Goal: Task Accomplishment & Management: Use online tool/utility

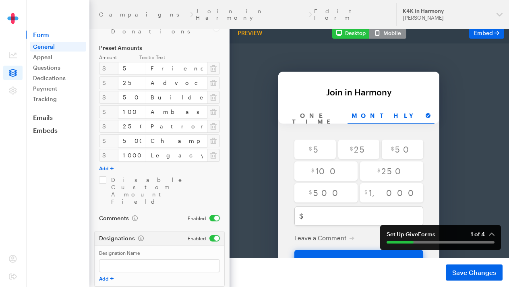
scroll to position [182, 0]
click at [489, 231] on em "1 of 4" at bounding box center [483, 234] width 24 height 7
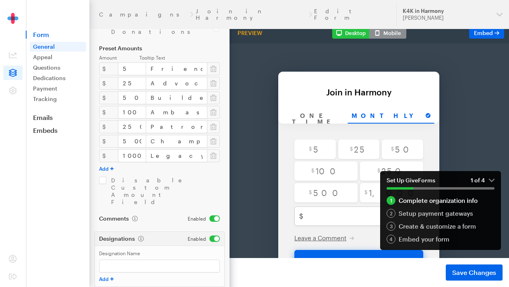
click at [460, 113] on div "Back Back Join in Harmony For your generous donation of $250.00 One time Monthl…" at bounding box center [359, 164] width 412 height 282
click at [494, 178] on button "Set Up GiveForms 1 of 4" at bounding box center [440, 183] width 121 height 25
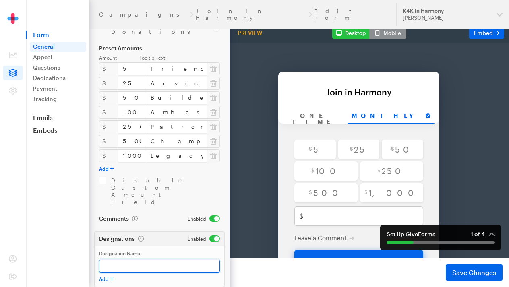
click at [134, 260] on input "Designation Name" at bounding box center [159, 266] width 121 height 13
type input "F"
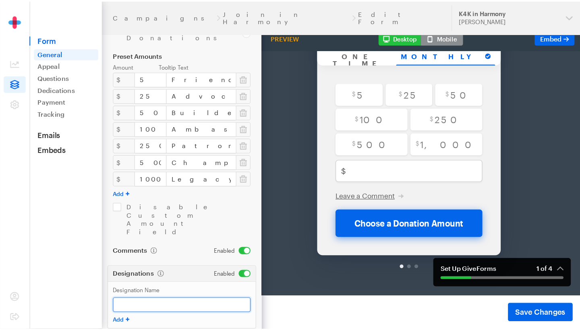
scroll to position [25, 0]
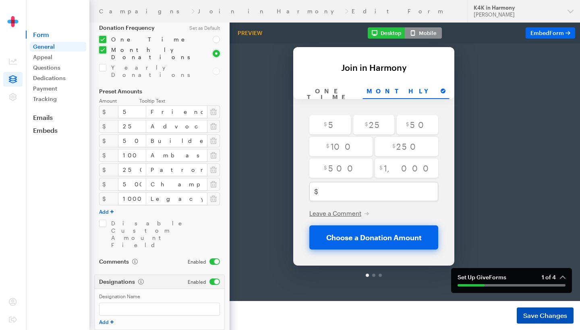
click at [508, 287] on span "Save Changes" at bounding box center [545, 316] width 44 height 10
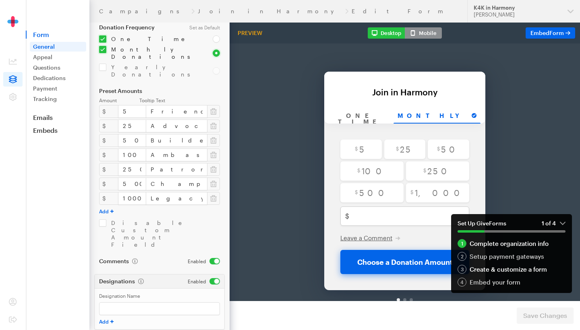
scroll to position [139, 0]
click at [479, 254] on div "Setup payment gateways" at bounding box center [511, 256] width 108 height 9
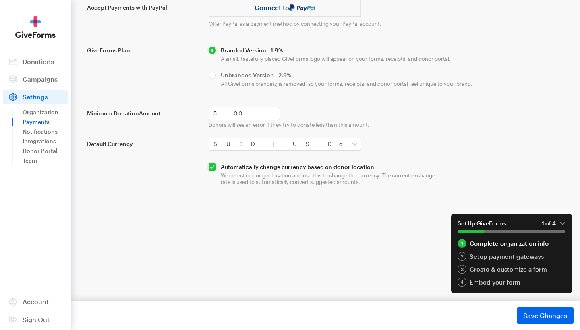
scroll to position [107, 0]
click at [524, 314] on span "Save Changes" at bounding box center [545, 316] width 44 height 10
click at [477, 256] on div "Setup payment gateways" at bounding box center [511, 256] width 108 height 9
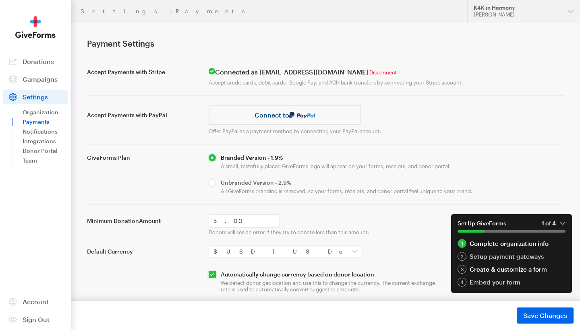
click at [475, 267] on div "Create & customize a form" at bounding box center [511, 269] width 108 height 9
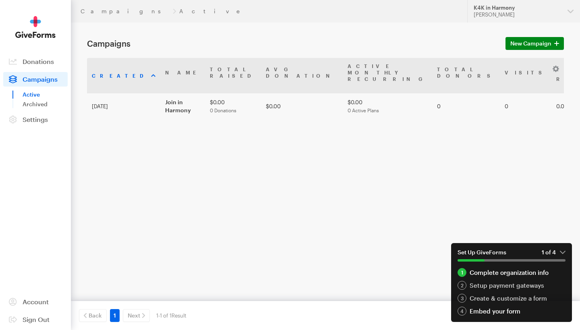
click at [490, 310] on div "Embed your form" at bounding box center [511, 311] width 108 height 9
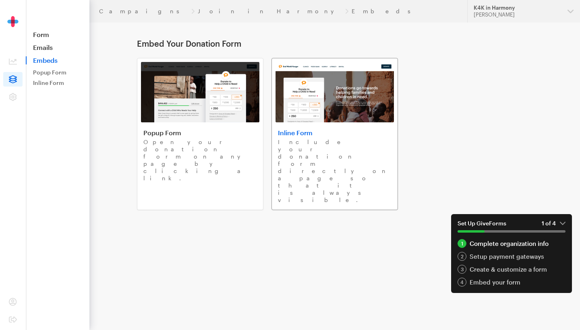
click at [309, 100] on img at bounding box center [334, 92] width 118 height 60
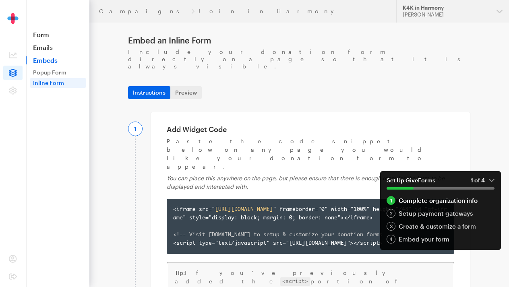
click at [344, 88] on div "Embed an Inline Form Include your donation form directly on a page so that it i…" at bounding box center [299, 278] width 342 height 486
